Goal: Navigation & Orientation: Find specific page/section

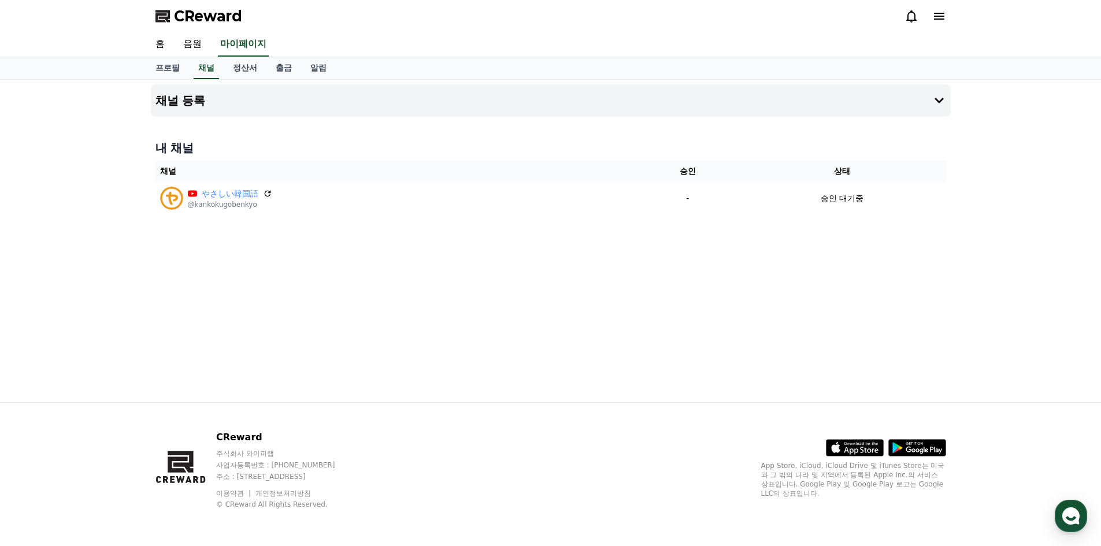
click at [579, 297] on div "채널 등록 내 채널 채널 승인 상태 やさしい韓国語 @kankokugobenkyo - 승인 대기중" at bounding box center [550, 241] width 809 height 322
click at [196, 38] on link "음원" at bounding box center [192, 44] width 37 height 24
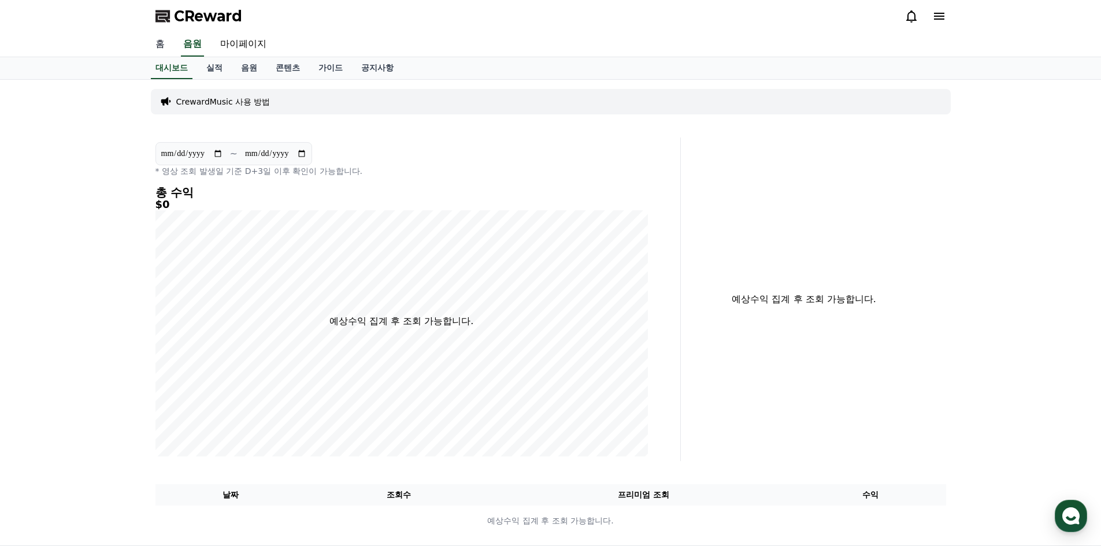
click at [172, 40] on link "홈" at bounding box center [160, 44] width 28 height 24
